Goal: Find specific page/section: Find specific page/section

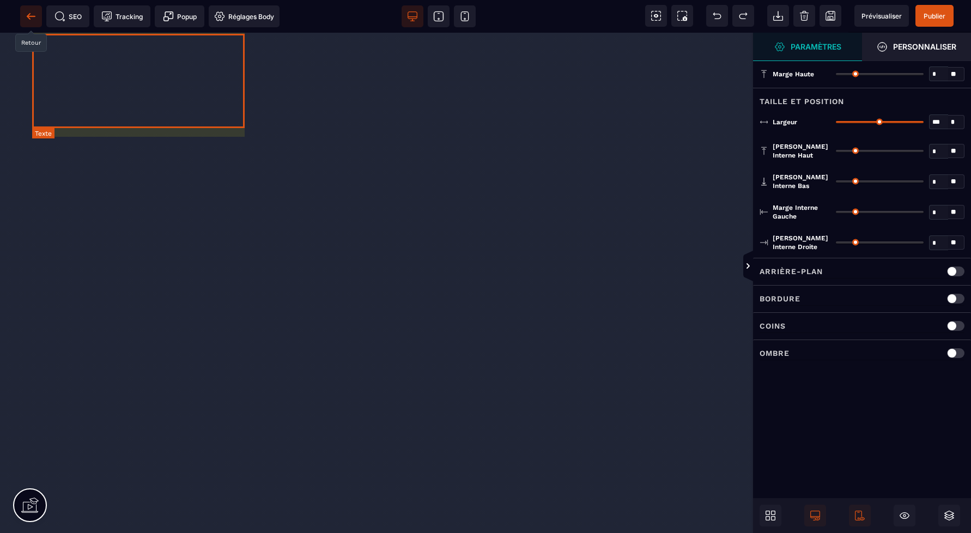
click at [28, 19] on icon at bounding box center [31, 16] width 11 height 11
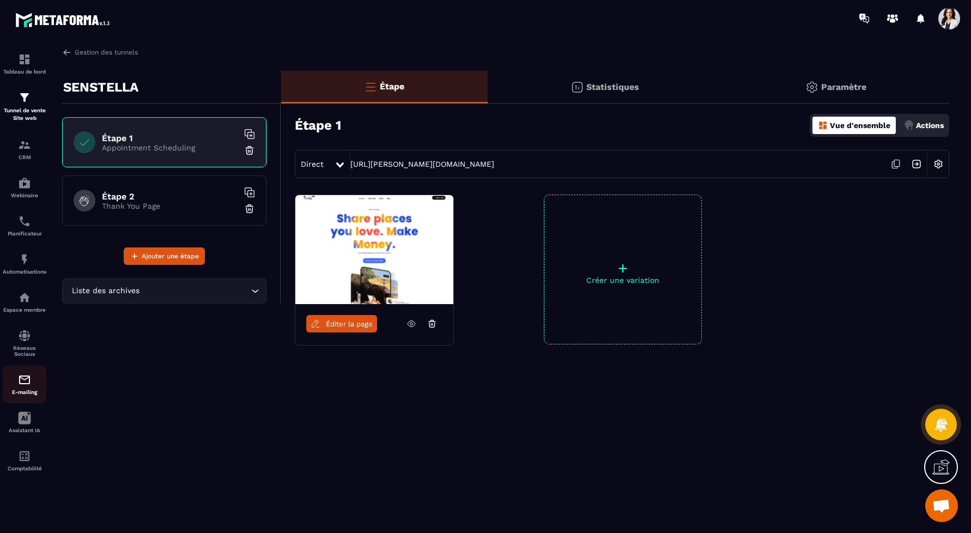
click at [22, 386] on img at bounding box center [24, 379] width 13 height 13
click at [3, 365] on link "E-mailing" at bounding box center [25, 384] width 44 height 38
click at [19, 351] on p "Réseaux Sociaux" at bounding box center [25, 351] width 44 height 12
click at [21, 98] on img at bounding box center [24, 97] width 13 height 13
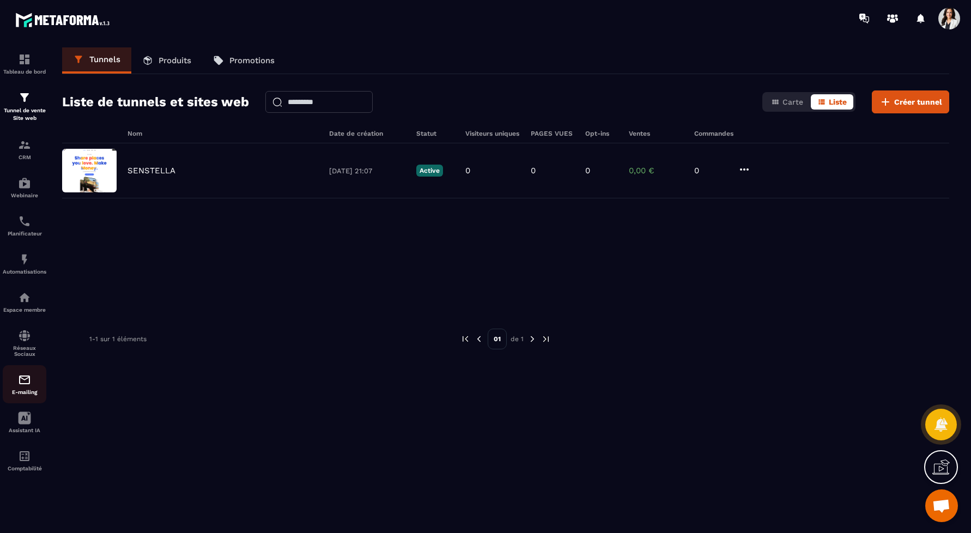
click at [23, 390] on p "E-mailing" at bounding box center [25, 392] width 44 height 6
click at [22, 373] on link "E-mailing" at bounding box center [25, 384] width 44 height 38
click at [22, 385] on img at bounding box center [24, 379] width 13 height 13
